Goal: Task Accomplishment & Management: Use online tool/utility

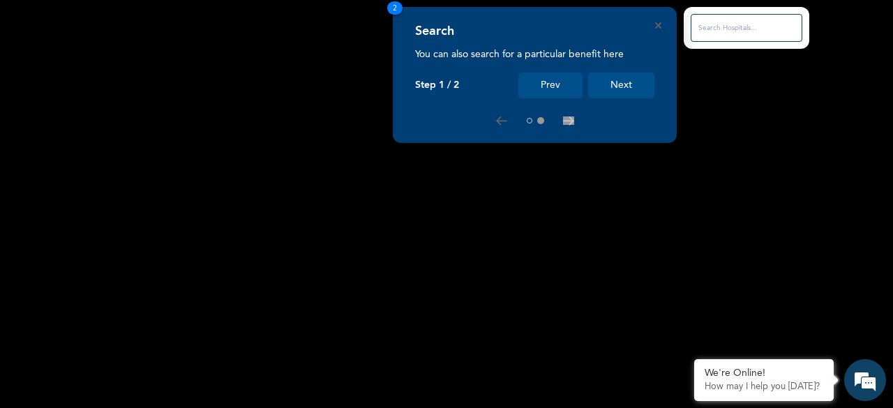
click at [613, 91] on button "Next" at bounding box center [621, 86] width 66 height 26
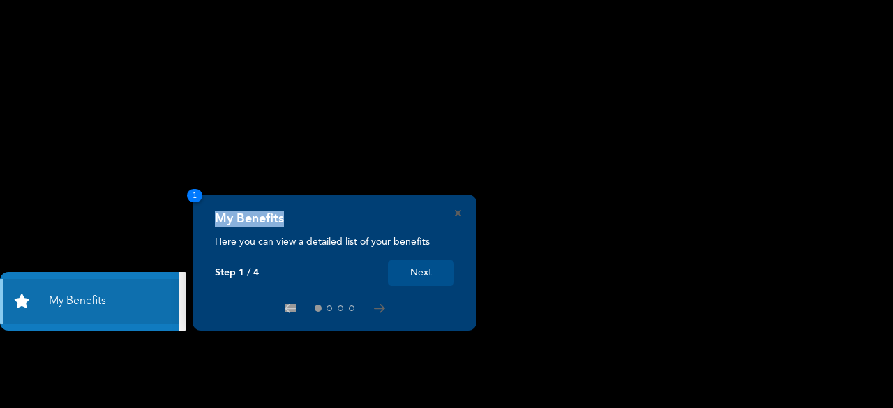
click at [438, 272] on button "Next" at bounding box center [421, 273] width 66 height 26
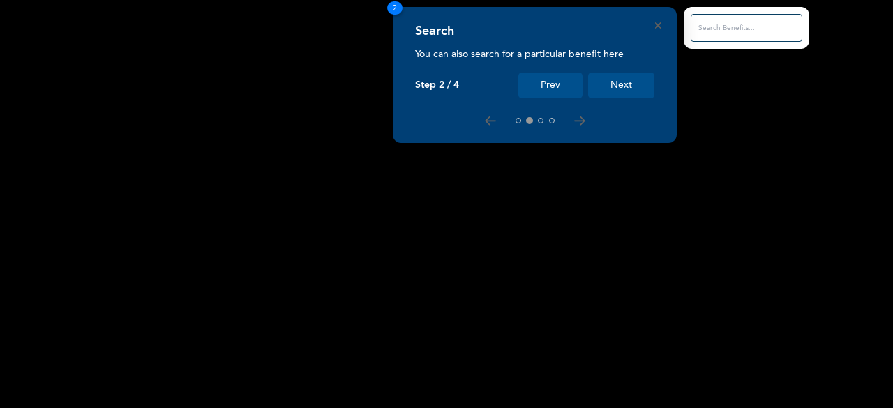
click at [719, 26] on input "text" at bounding box center [747, 28] width 112 height 28
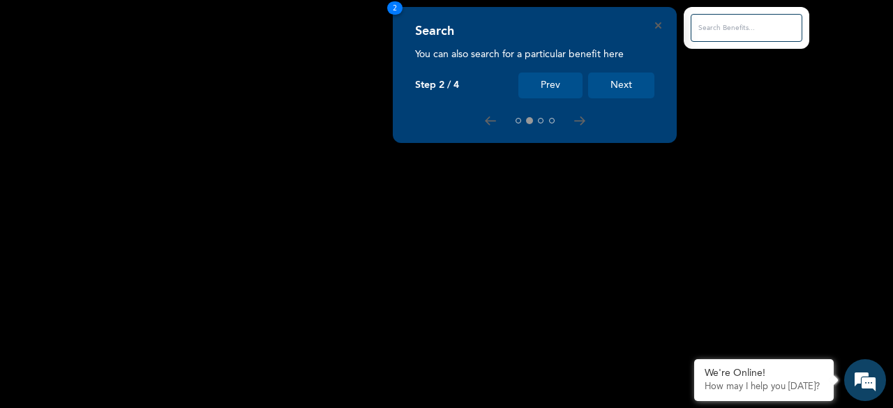
click at [623, 82] on button "Next" at bounding box center [621, 86] width 66 height 26
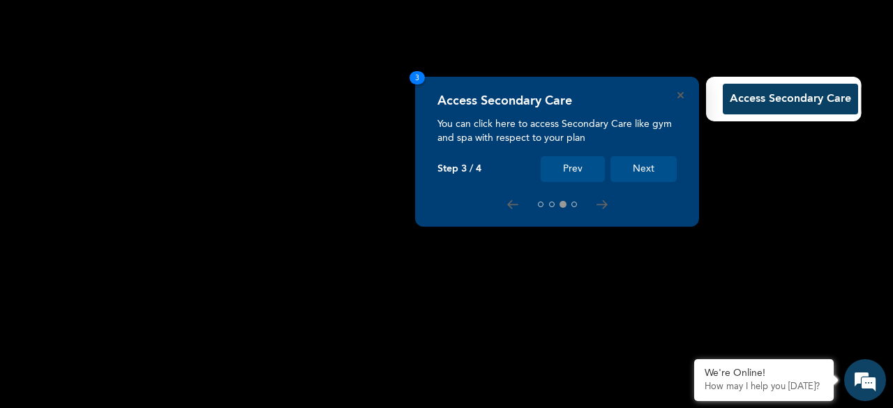
click at [748, 101] on button "Access Secondary Care" at bounding box center [790, 99] width 135 height 31
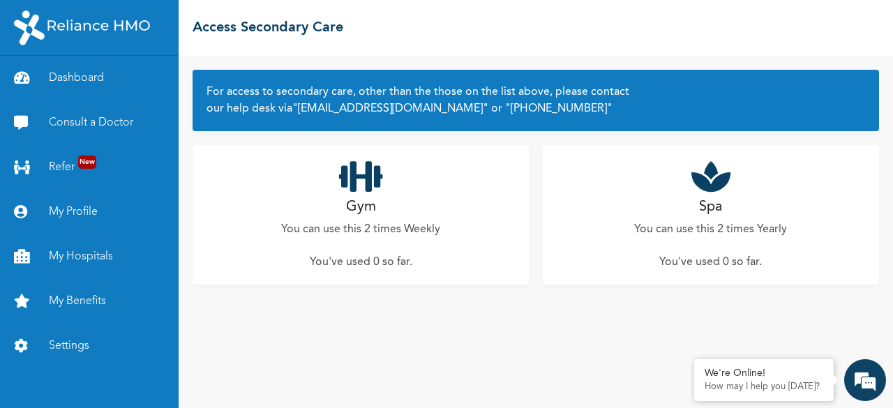
click at [344, 211] on div "Gym You can use this 2 times Weekly You've used 0 so far ." at bounding box center [361, 215] width 336 height 140
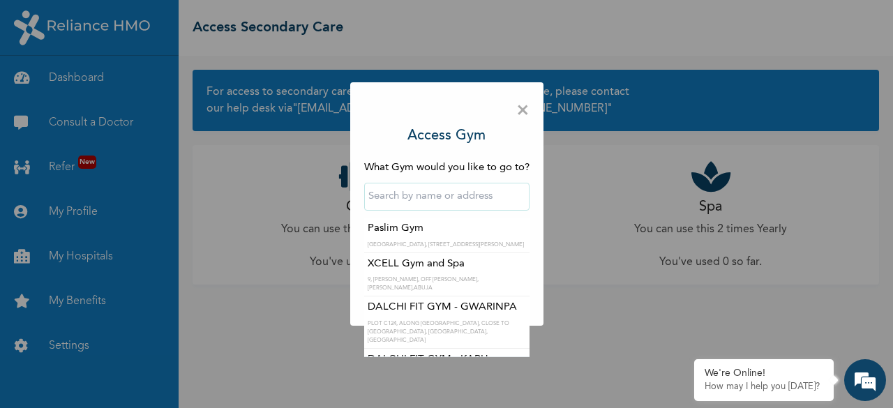
click at [406, 195] on input "text" at bounding box center [446, 197] width 165 height 28
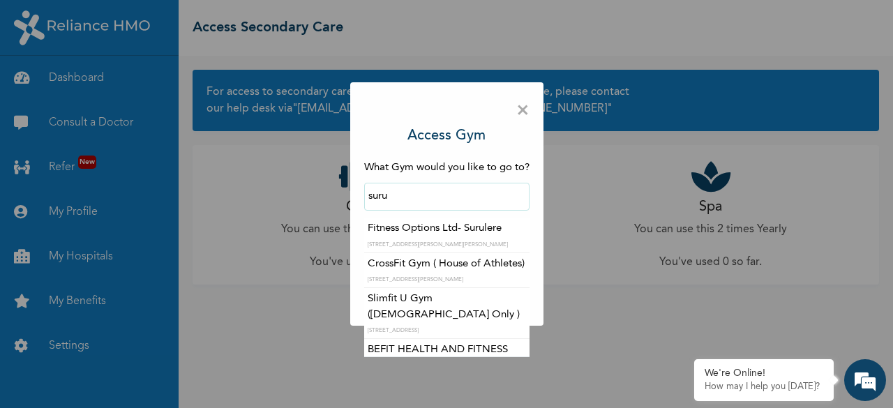
type input "Fitness Options Ltd- Surulere"
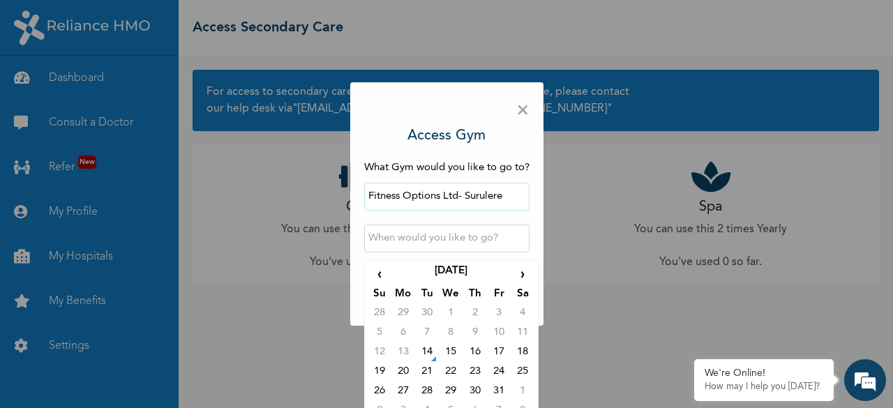
click at [423, 242] on input "text" at bounding box center [446, 239] width 165 height 28
click at [516, 286] on span "›" at bounding box center [523, 275] width 24 height 22
click at [521, 333] on td "8" at bounding box center [523, 335] width 24 height 20
type input "2025-11-08 12:00 AM"
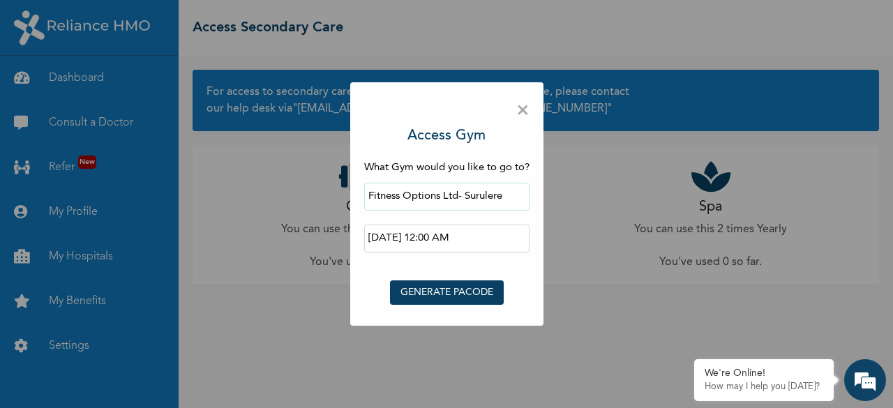
click at [480, 292] on button "GENERATE PACODE" at bounding box center [447, 293] width 114 height 24
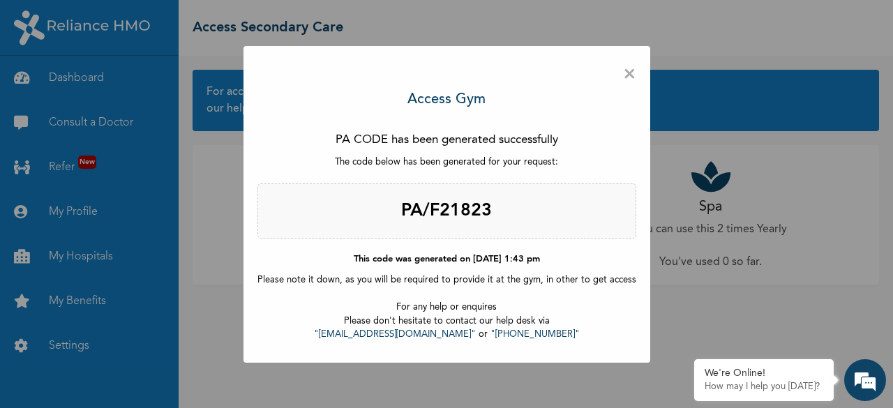
click at [628, 79] on span "×" at bounding box center [629, 74] width 13 height 29
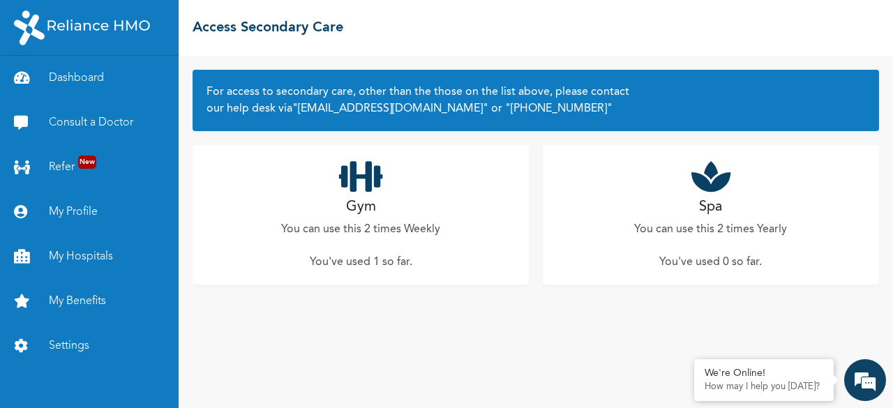
click at [434, 223] on p "You can use this 2 times Weekly" at bounding box center [360, 229] width 159 height 17
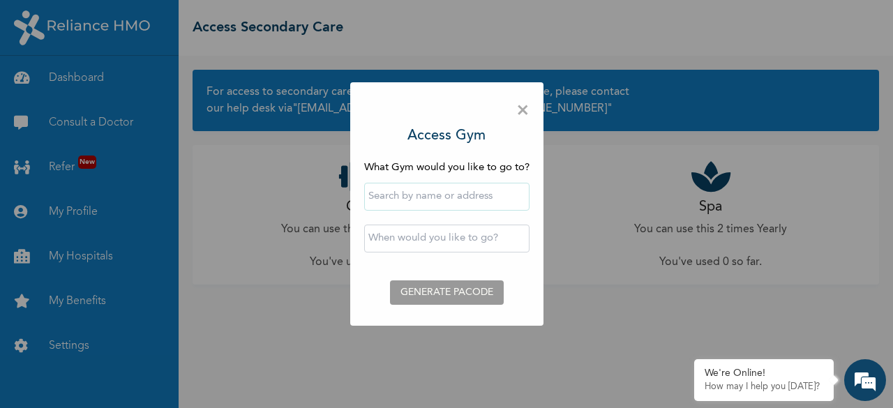
click at [521, 106] on span "×" at bounding box center [523, 110] width 13 height 29
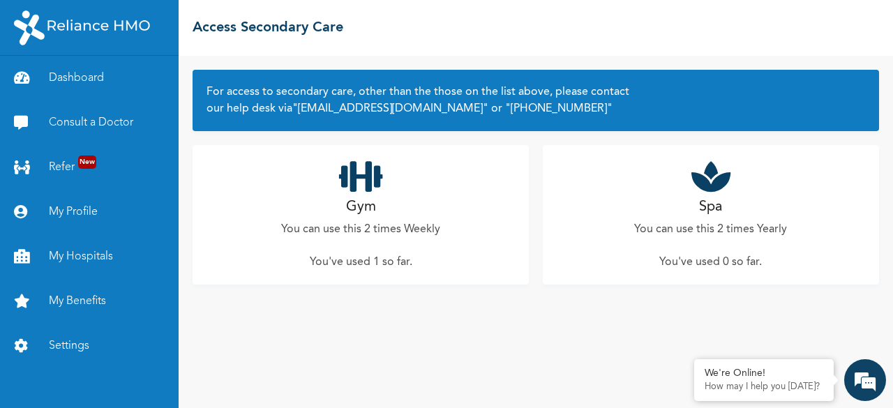
click at [510, 325] on div "For access to secondary care, other than the those on the list above, please co…" at bounding box center [536, 232] width 715 height 353
click at [94, 257] on link "My Hospitals" at bounding box center [89, 257] width 179 height 45
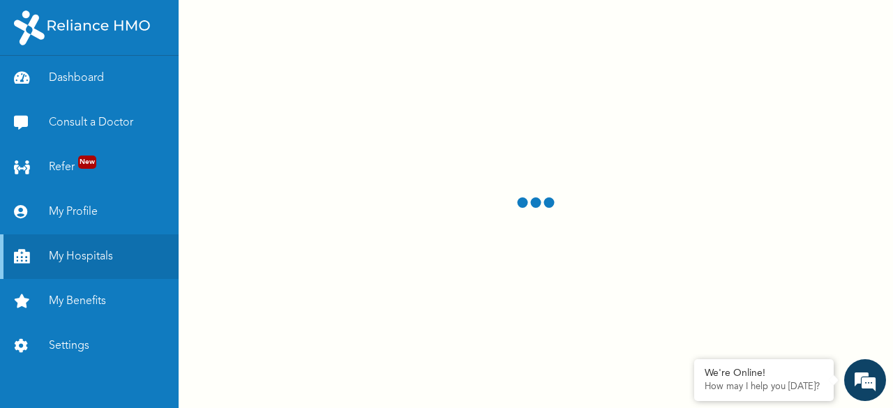
click at [546, 235] on div at bounding box center [536, 204] width 715 height 408
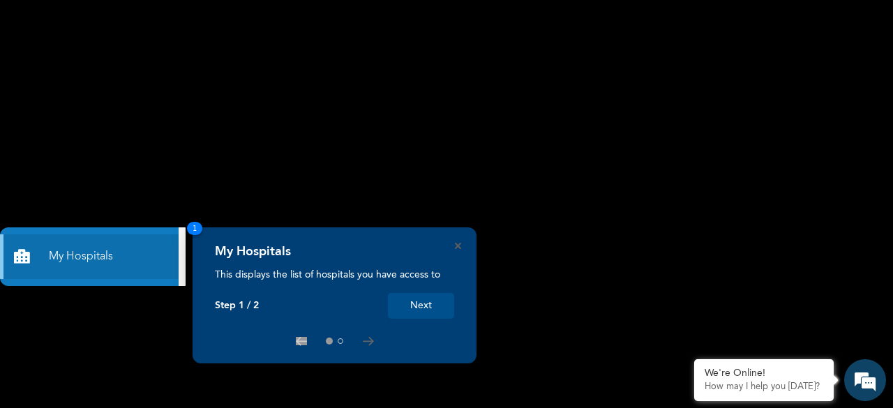
click at [548, 89] on rect at bounding box center [446, 204] width 893 height 408
